Goal: Task Accomplishment & Management: Complete application form

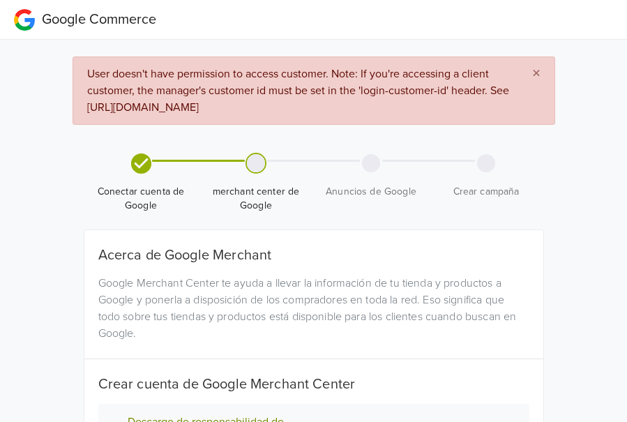
scroll to position [232, 0]
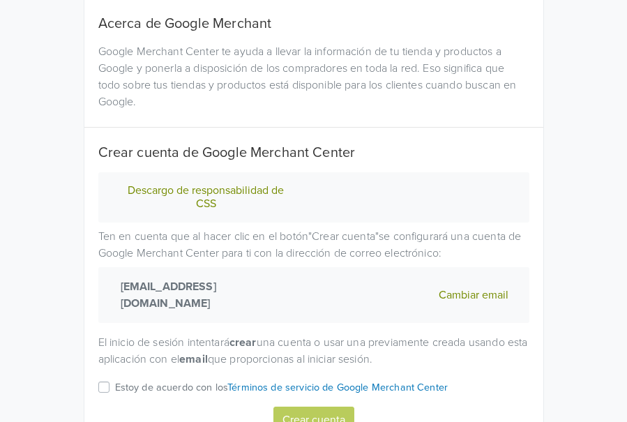
click at [115, 379] on label "Estoy de acuerdo con los Términos de servicio de Google Merchant Center" at bounding box center [281, 392] width 333 height 27
click at [0, 0] on input "Estoy de acuerdo con los Términos de servicio de Google Merchant Center" at bounding box center [0, 0] width 0 height 0
click at [312, 407] on button "Crear cuenta" at bounding box center [313, 420] width 81 height 26
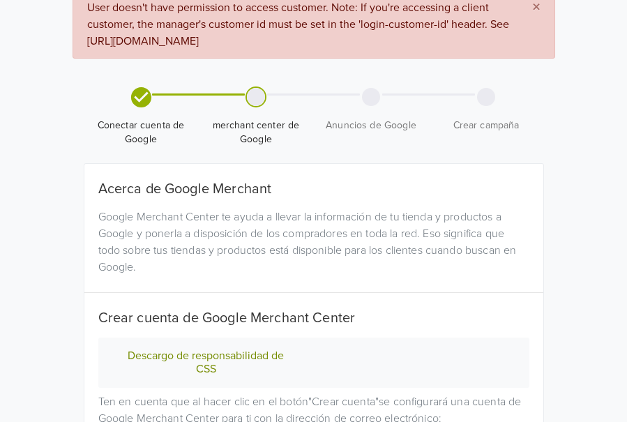
scroll to position [18, 0]
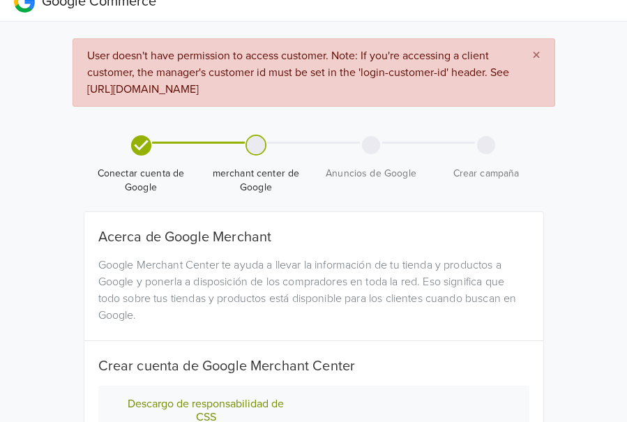
click at [540, 54] on span "×" at bounding box center [536, 55] width 8 height 20
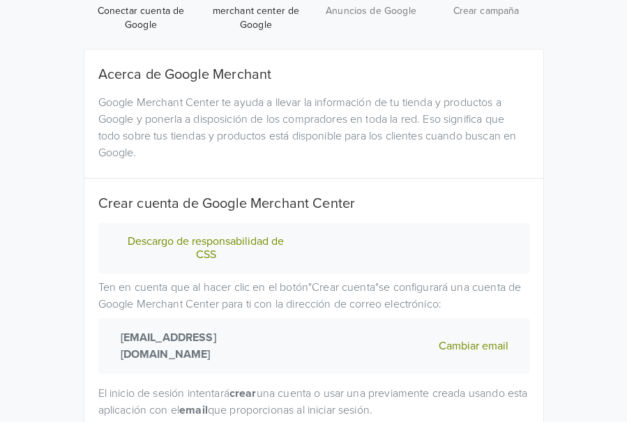
scroll to position [214, 0]
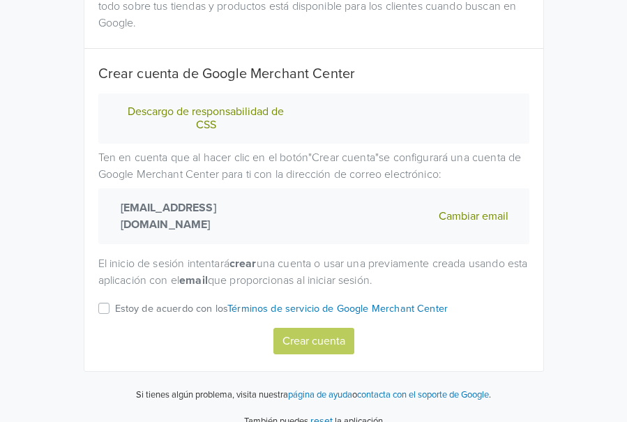
click at [90, 285] on div "Descargo de responsabilidad de CSS Ten en cuenta que al hacer clic en el botón …" at bounding box center [314, 223] width 452 height 260
click at [109, 300] on div "Estoy de acuerdo con los Términos de servicio de Google Merchant Center" at bounding box center [313, 313] width 431 height 27
click at [115, 300] on label "Estoy de acuerdo con los Términos de servicio de Google Merchant Center" at bounding box center [281, 313] width 333 height 27
click at [0, 0] on input "Estoy de acuerdo con los Términos de servicio de Google Merchant Center" at bounding box center [0, 0] width 0 height 0
click at [303, 328] on button "Crear cuenta" at bounding box center [313, 341] width 81 height 26
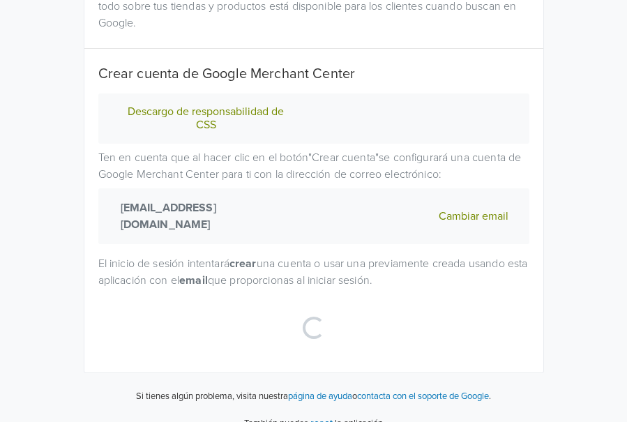
select select "cl"
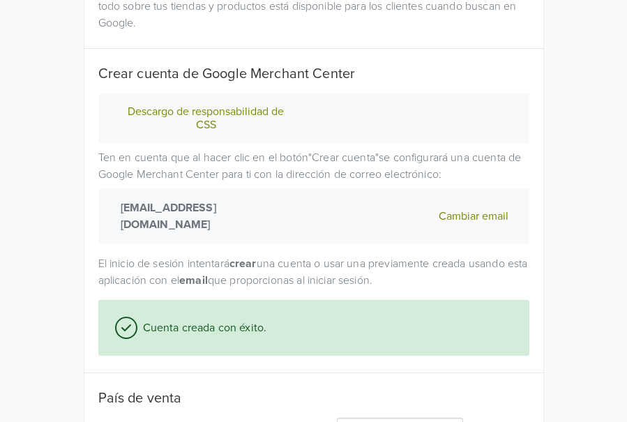
drag, startPoint x: 625, startPoint y: 181, endPoint x: 638, endPoint y: 255, distance: 75.1
click at [626, 255] on html "Google Commerce Conectar cuenta de Google merchant center de Google Anuncios de…" at bounding box center [313, 180] width 627 height 788
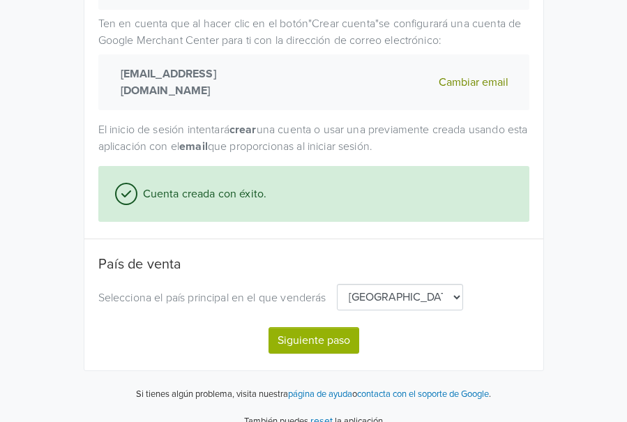
click at [333, 327] on button "Siguiente paso" at bounding box center [313, 340] width 91 height 26
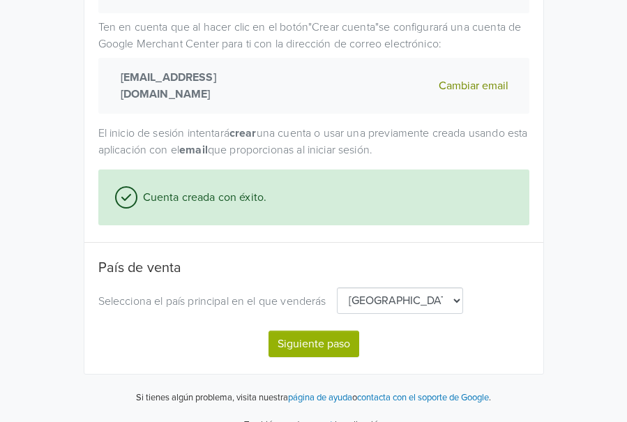
select select "cl"
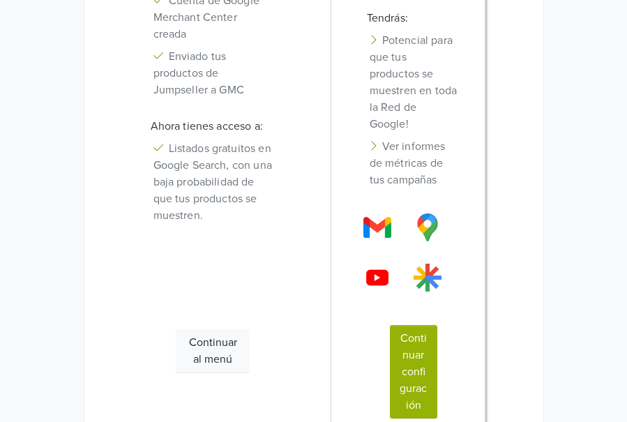
scroll to position [521, 0]
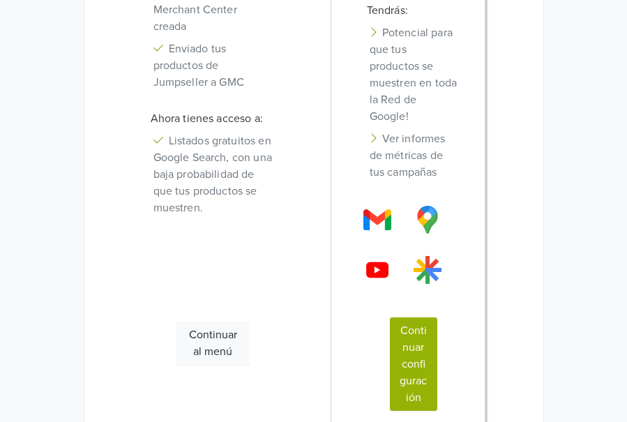
click at [417, 351] on button "Continuar configuración" at bounding box center [413, 363] width 47 height 93
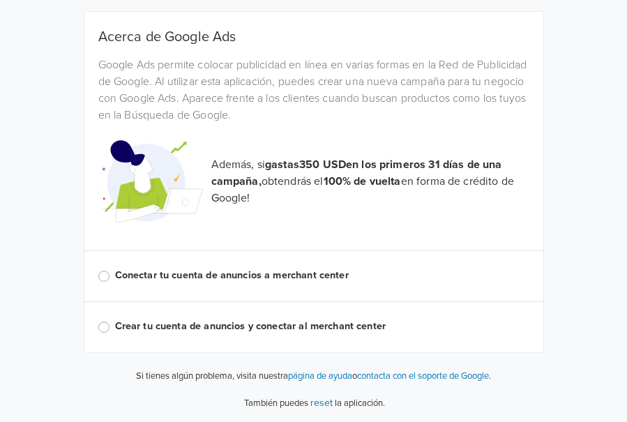
scroll to position [120, 0]
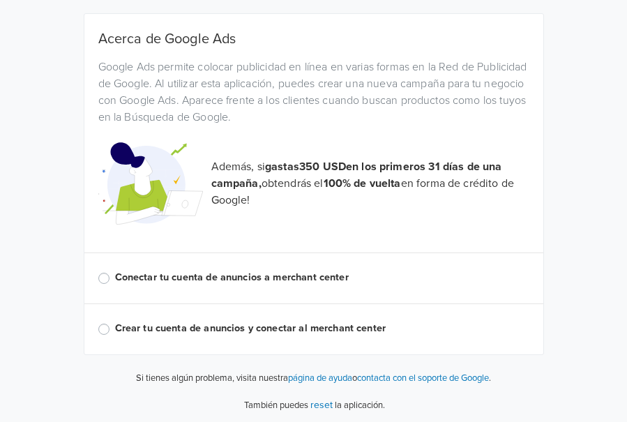
click at [269, 280] on label "Conectar tu cuenta de anuncios a merchant center" at bounding box center [322, 277] width 414 height 15
click at [0, 0] on input "Conectar tu cuenta de anuncios a merchant center" at bounding box center [0, 0] width 0 height 0
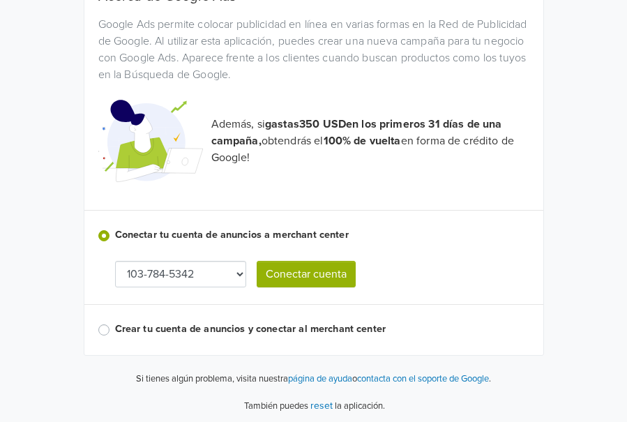
click at [204, 263] on select "103-784-5342" at bounding box center [180, 274] width 131 height 26
click at [211, 269] on select "103-784-5342" at bounding box center [180, 274] width 131 height 26
click at [299, 271] on button "Conectar cuenta" at bounding box center [306, 274] width 99 height 26
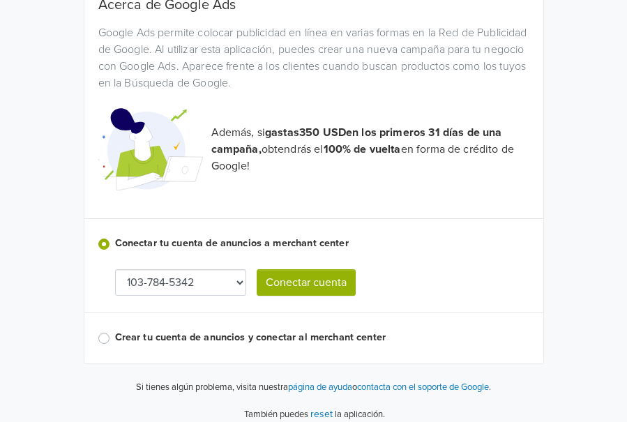
scroll to position [242, 0]
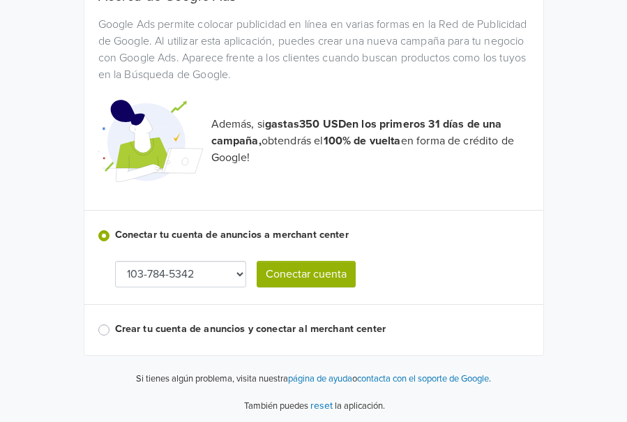
click at [289, 326] on label "Crear tu cuenta de anuncios y conectar al merchant center" at bounding box center [322, 328] width 414 height 15
click at [0, 0] on input "Crear tu cuenta de anuncios y conectar al merchant center" at bounding box center [0, 0] width 0 height 0
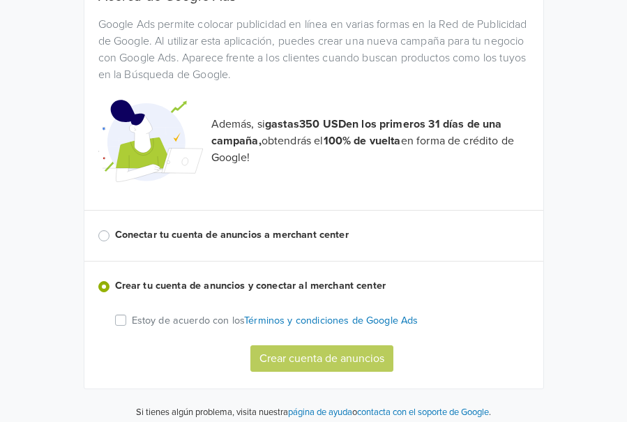
click at [132, 319] on label "Estoy de acuerdo con los Términos y condiciones de Google Ads" at bounding box center [275, 320] width 287 height 16
click at [0, 0] on input "Estoy de acuerdo con los Términos y condiciones de Google Ads" at bounding box center [0, 0] width 0 height 0
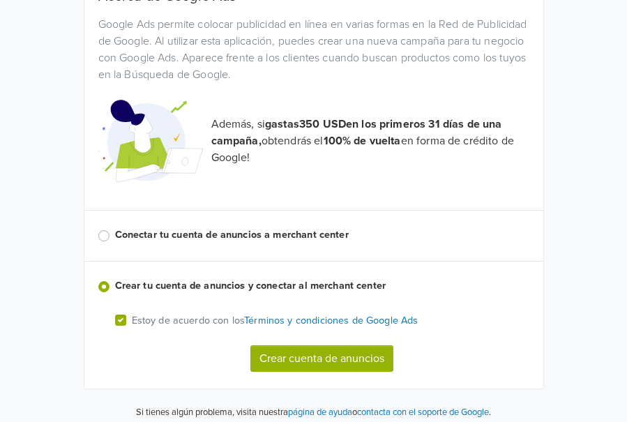
click at [113, 232] on div "Conectar tu cuenta de anuncios a merchant center" at bounding box center [313, 235] width 431 height 17
click at [115, 232] on label "Conectar tu cuenta de anuncios a merchant center" at bounding box center [322, 234] width 414 height 15
click at [0, 0] on input "Conectar tu cuenta de anuncios a merchant center" at bounding box center [0, 0] width 0 height 0
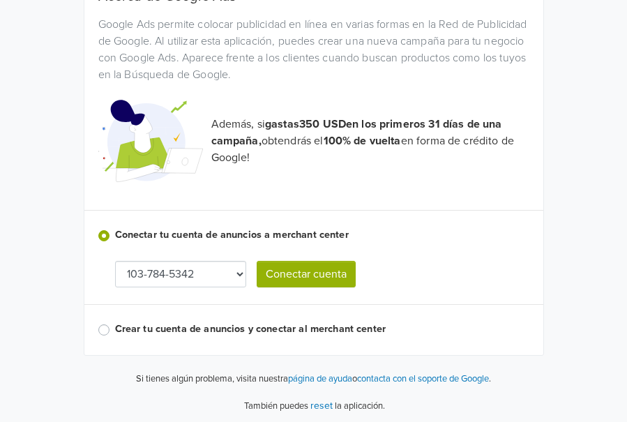
click at [197, 271] on select "103-784-5342" at bounding box center [180, 274] width 131 height 26
click at [323, 271] on button "Conectar cuenta" at bounding box center [306, 274] width 99 height 26
click at [97, 331] on div "Acerca de Google Ads Google Ads permite colocar publicidad en línea en varias f…" at bounding box center [313, 163] width 459 height 384
click at [115, 330] on label "Crear tu cuenta de anuncios y conectar al merchant center" at bounding box center [322, 328] width 414 height 15
click at [0, 0] on input "Crear tu cuenta de anuncios y conectar al merchant center" at bounding box center [0, 0] width 0 height 0
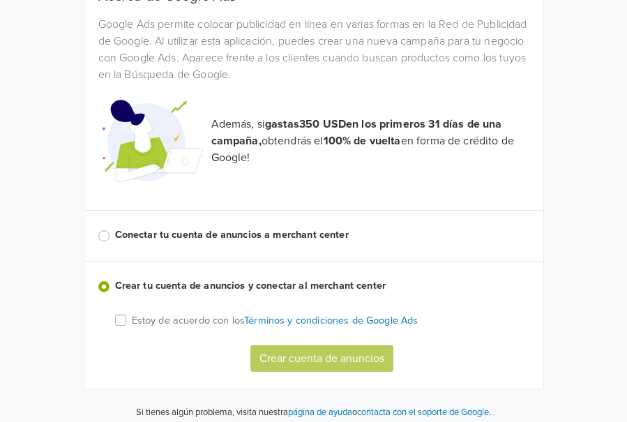
click at [134, 313] on p "Estoy de acuerdo con los Términos y condiciones de Google Ads" at bounding box center [275, 320] width 287 height 15
click at [0, 0] on input "Estoy de acuerdo con los Términos y condiciones de Google Ads" at bounding box center [0, 0] width 0 height 0
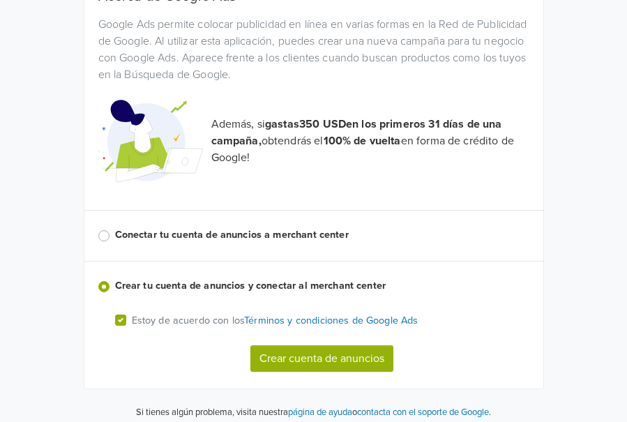
click at [132, 317] on label "Estoy de acuerdo con los Términos y condiciones de Google Ads" at bounding box center [275, 320] width 287 height 16
click at [0, 0] on input "Estoy de acuerdo con los Términos y condiciones de Google Ads" at bounding box center [0, 0] width 0 height 0
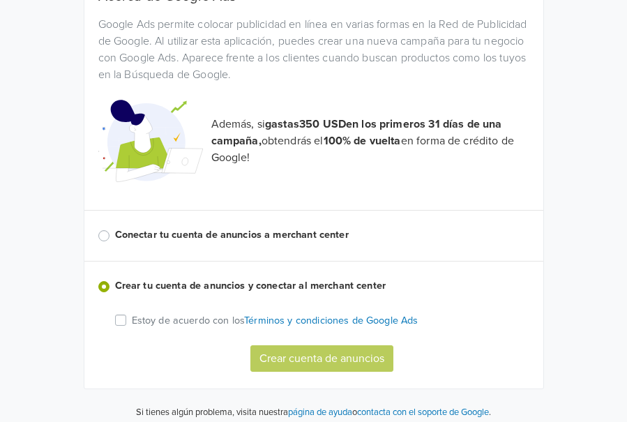
drag, startPoint x: 118, startPoint y: 319, endPoint x: 162, endPoint y: 332, distance: 45.7
click at [132, 319] on label "Estoy de acuerdo con los Términos y condiciones de Google Ads" at bounding box center [275, 320] width 287 height 16
click at [0, 0] on input "Estoy de acuerdo con los Términos y condiciones de Google Ads" at bounding box center [0, 0] width 0 height 0
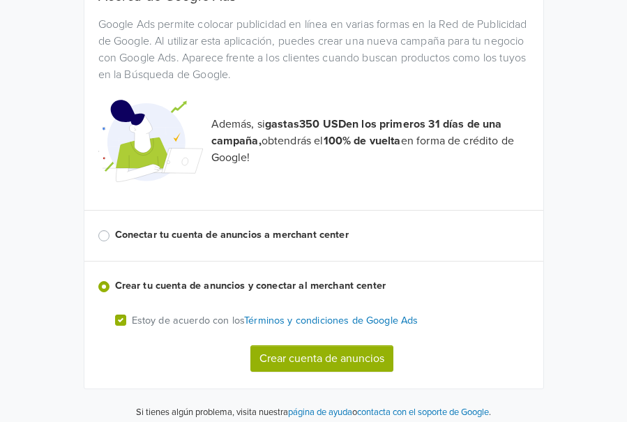
click at [292, 359] on button "Crear cuenta de anuncios" at bounding box center [321, 358] width 143 height 26
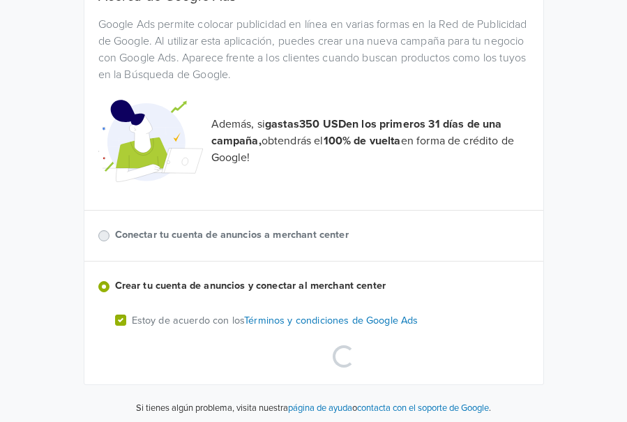
scroll to position [225, 0]
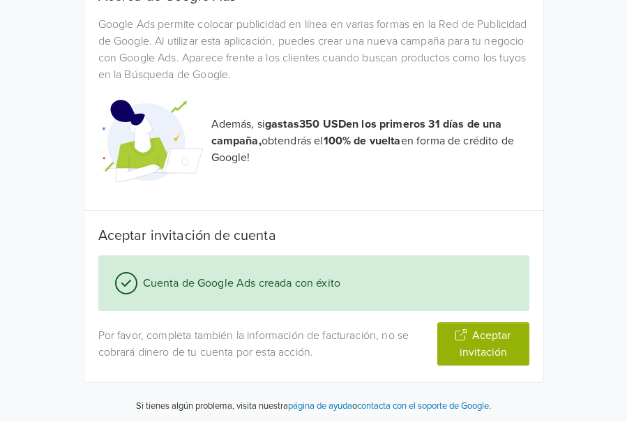
click at [487, 347] on button "Aceptar invitación" at bounding box center [483, 343] width 92 height 43
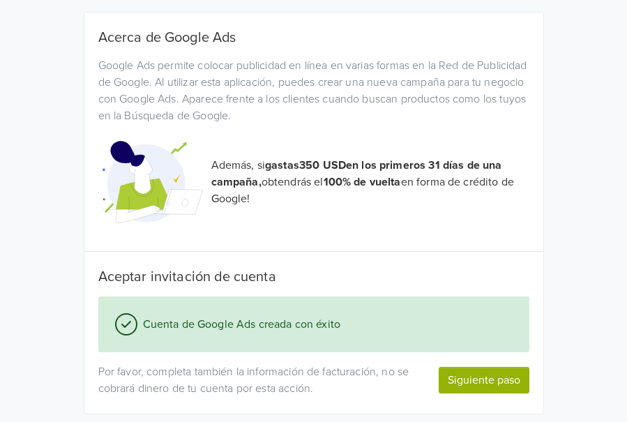
scroll to position [243, 0]
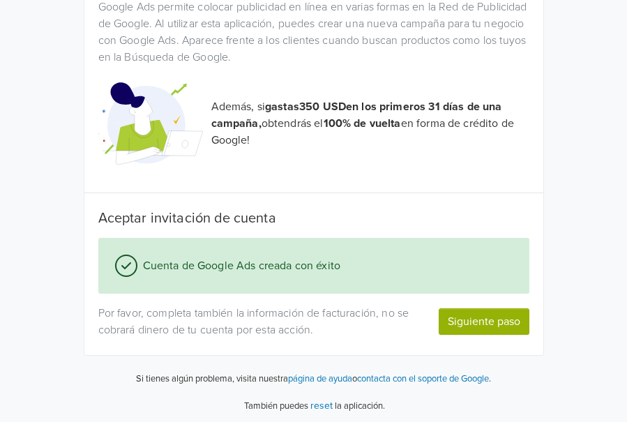
click at [495, 317] on button "Siguiente paso" at bounding box center [484, 321] width 91 height 26
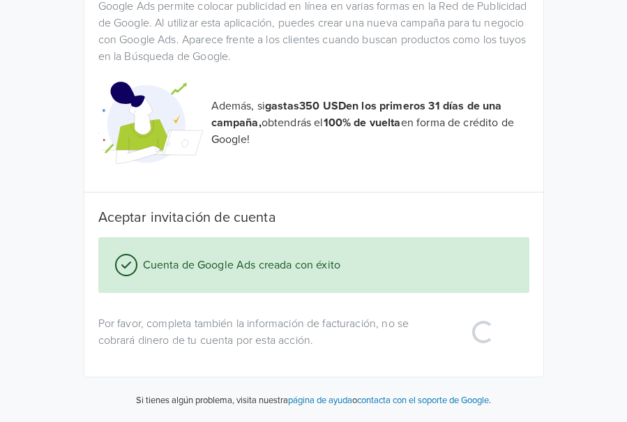
scroll to position [0, 0]
